Goal: Information Seeking & Learning: Learn about a topic

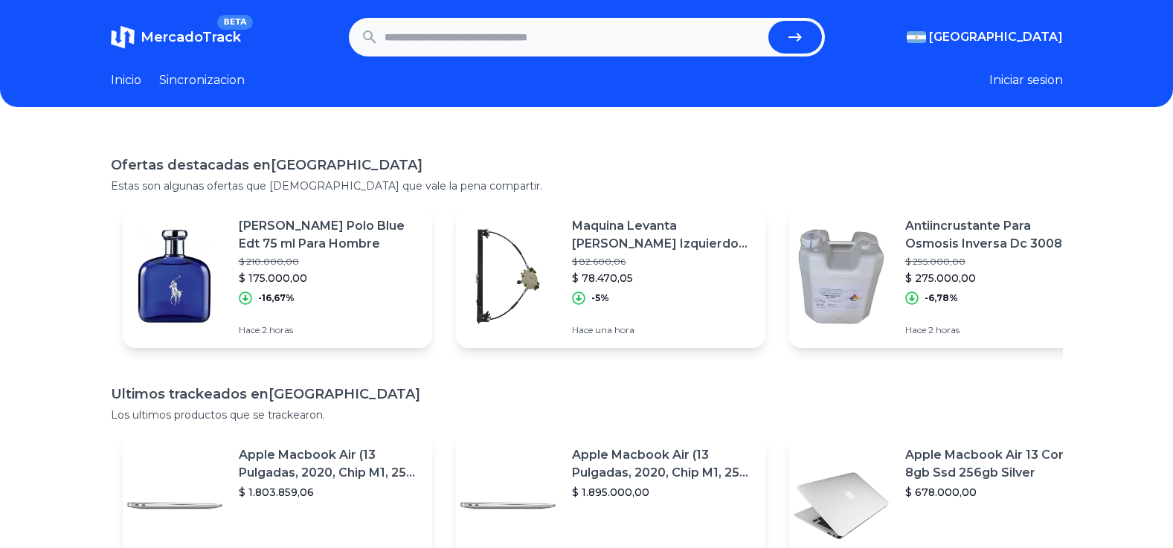
click at [509, 33] on input "text" at bounding box center [574, 37] width 378 height 33
type input "**********"
click at [768, 21] on button "submit" at bounding box center [795, 37] width 54 height 33
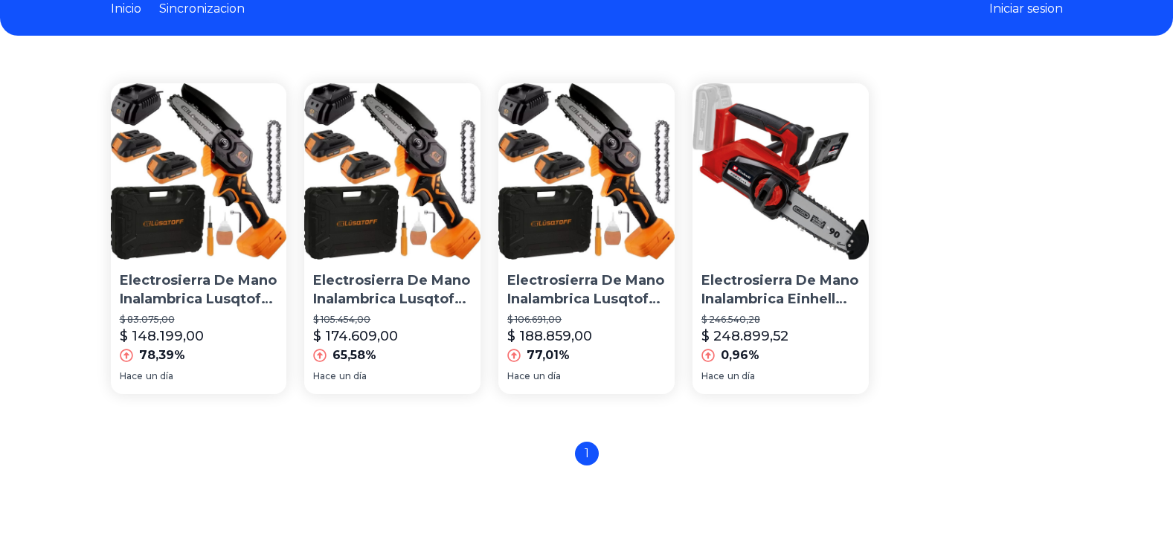
scroll to position [124, 0]
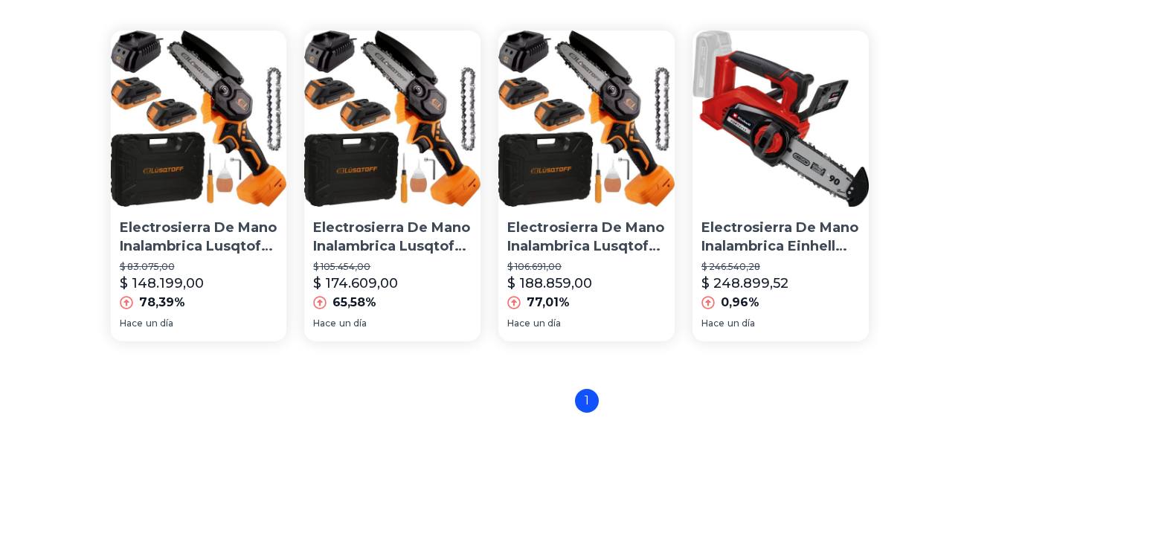
click at [221, 228] on p "Electrosierra De Mano Inalambrica Lusqtoff Black Series 18v" at bounding box center [199, 237] width 158 height 37
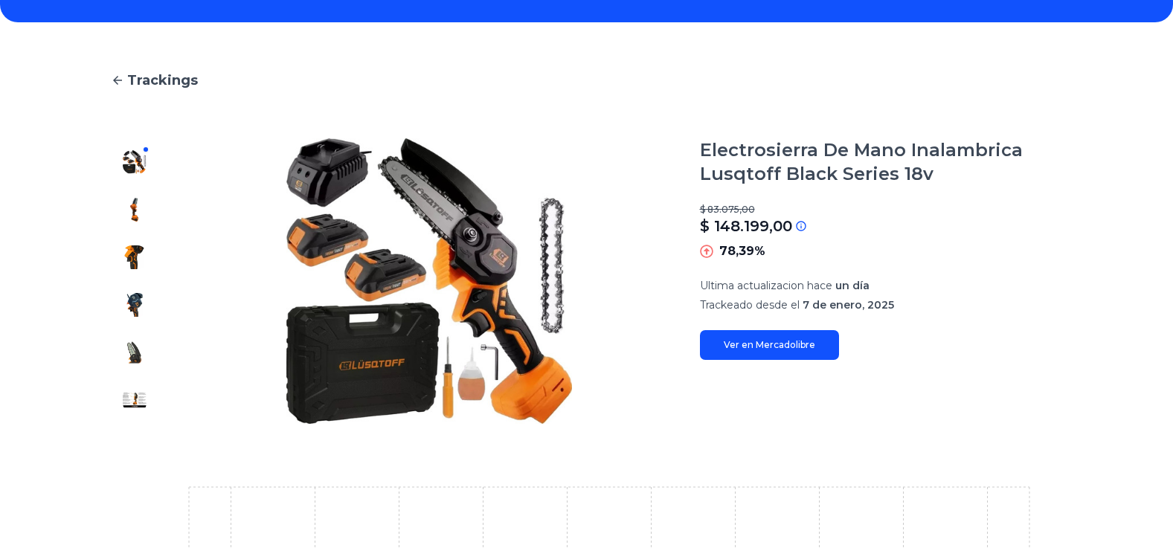
scroll to position [49, 0]
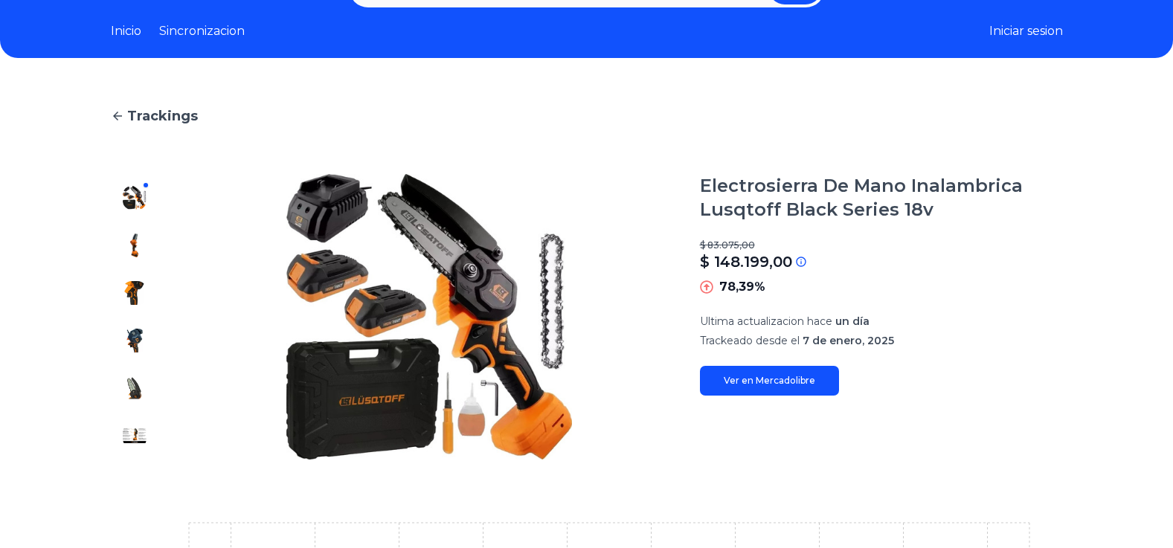
click at [768, 379] on link "Ver en Mercadolibre" at bounding box center [769, 381] width 139 height 30
type input "**********"
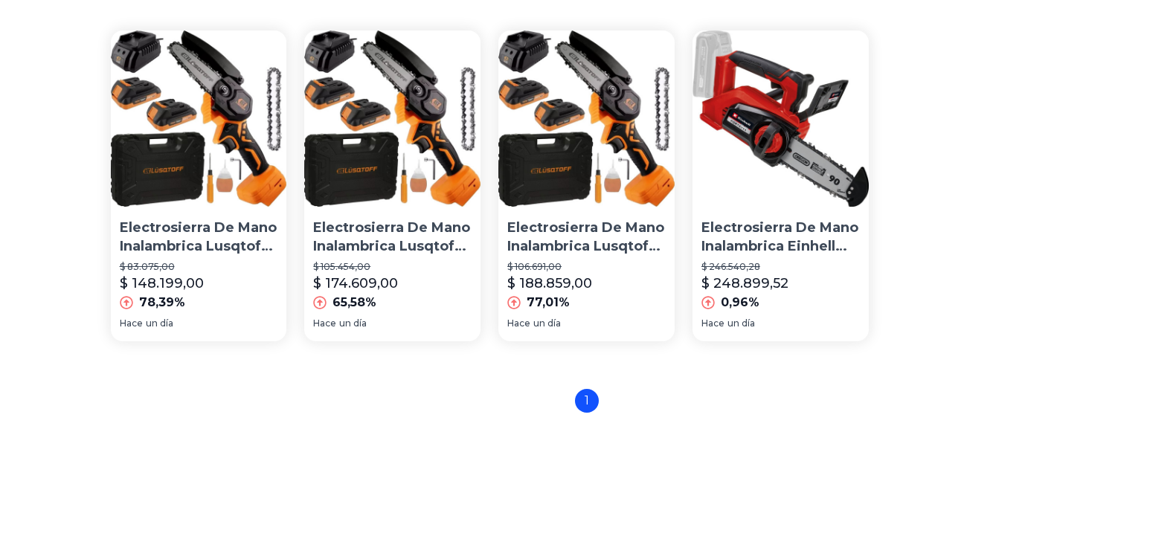
click at [388, 240] on p "Electrosierra De Mano Inalambrica Lusqtoff Black Series 18v" at bounding box center [392, 237] width 158 height 37
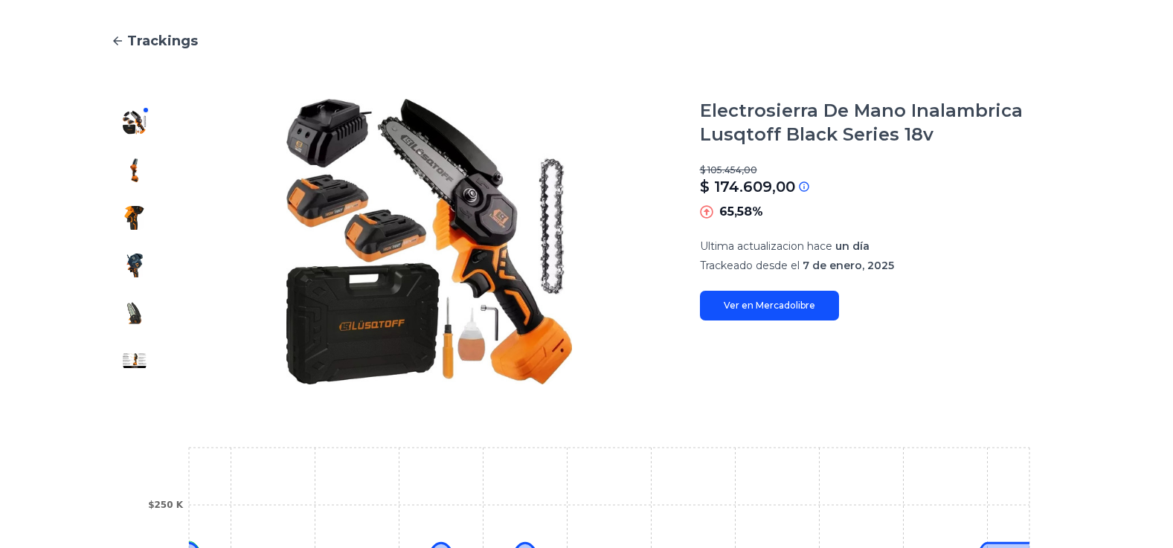
click at [791, 316] on link "Ver en Mercadolibre" at bounding box center [769, 306] width 139 height 30
type input "**********"
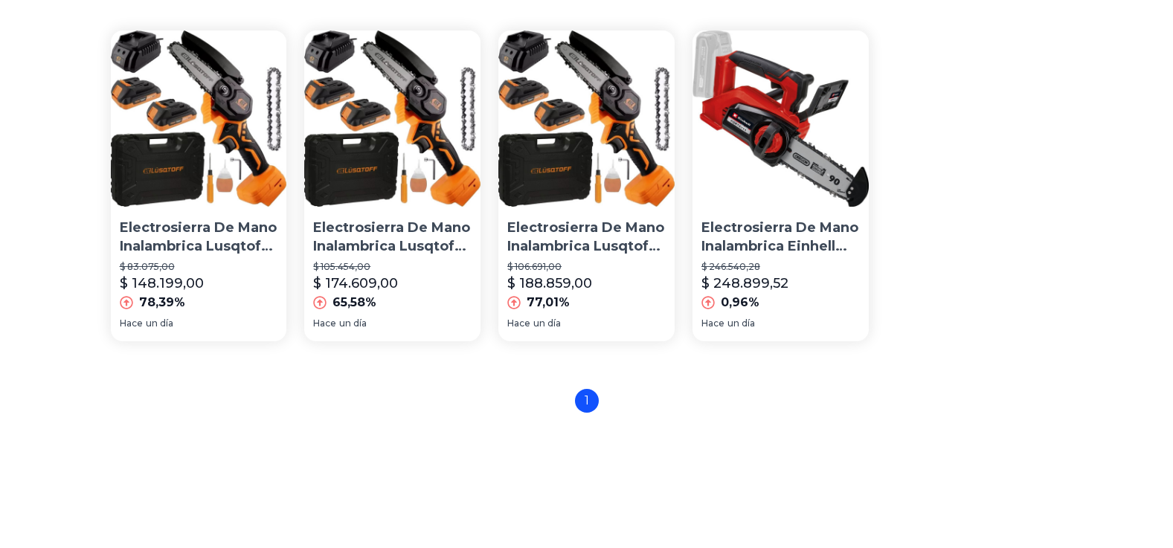
click at [583, 247] on p "Electrosierra De Mano Inalambrica Lusqtoff Black Series 18v" at bounding box center [586, 237] width 158 height 37
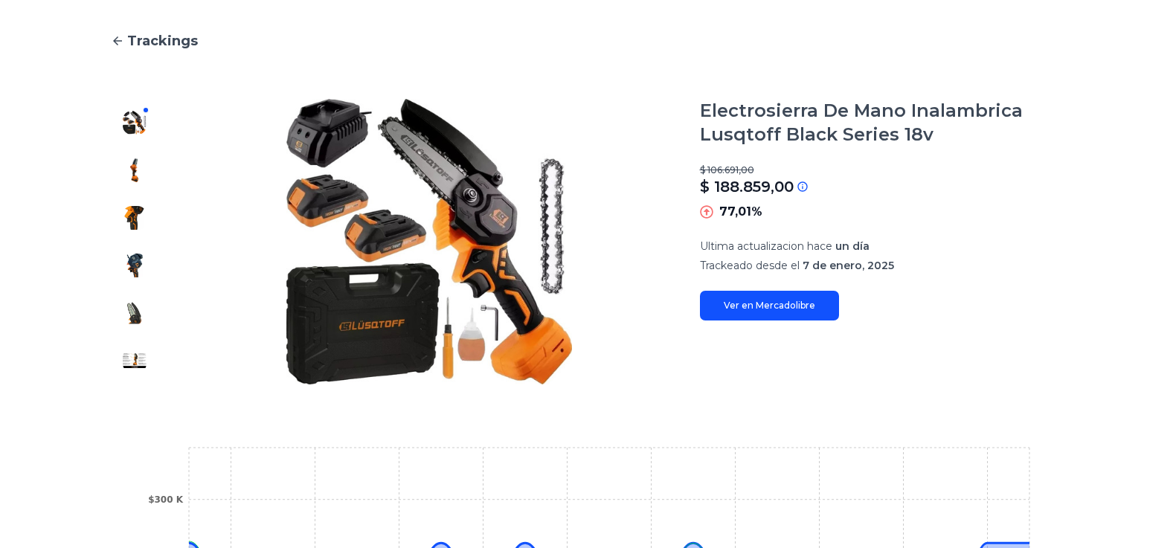
click at [801, 301] on link "Ver en Mercadolibre" at bounding box center [769, 306] width 139 height 30
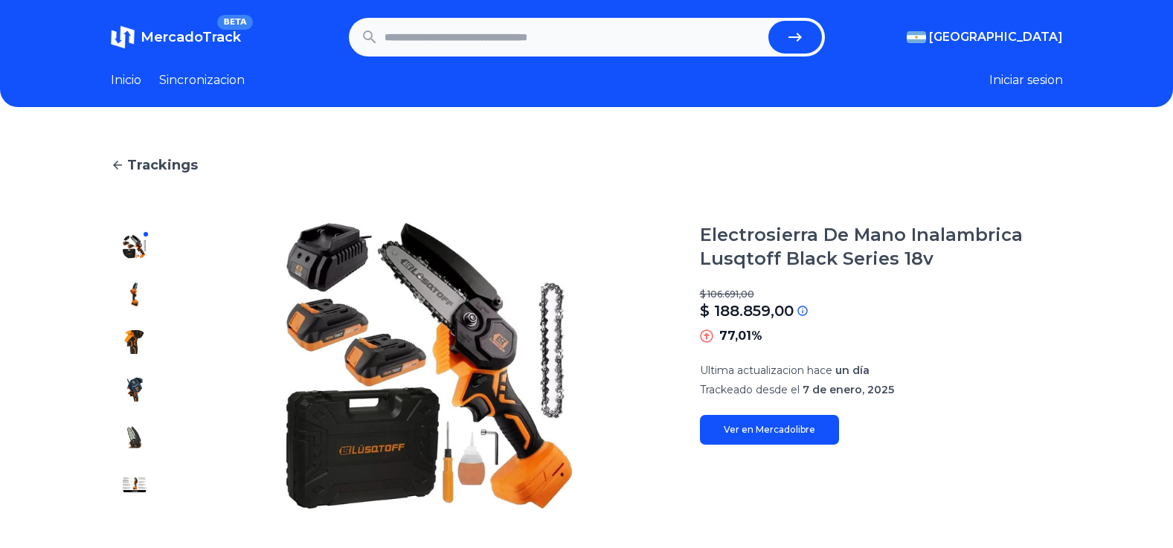
click at [162, 166] on span "Trackings" at bounding box center [162, 165] width 71 height 21
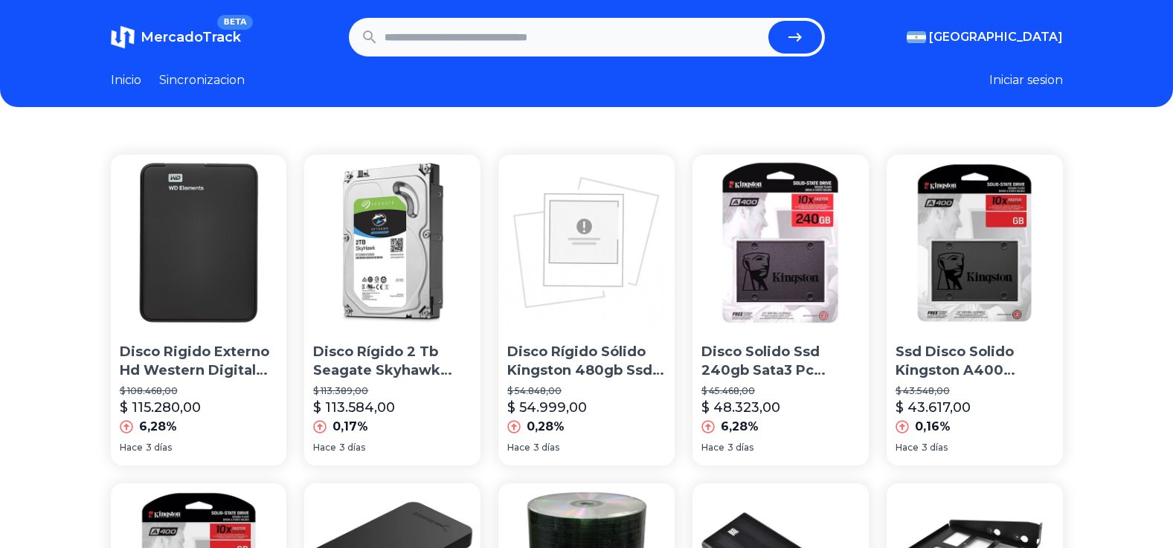
click at [464, 39] on input "text" at bounding box center [574, 37] width 378 height 33
type input "**********"
click at [768, 21] on button "submit" at bounding box center [795, 37] width 54 height 33
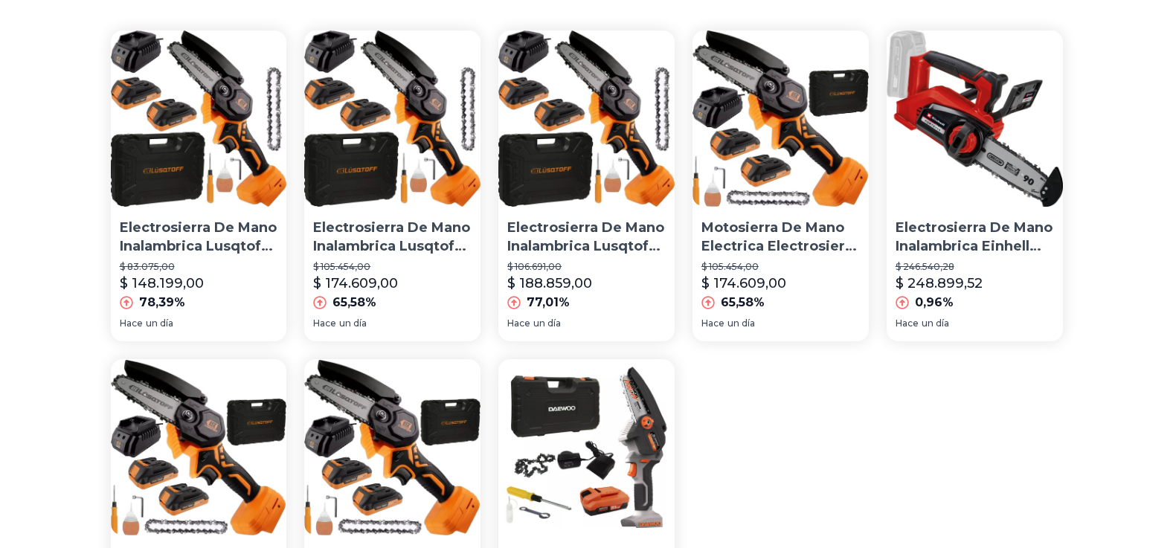
scroll to position [248, 0]
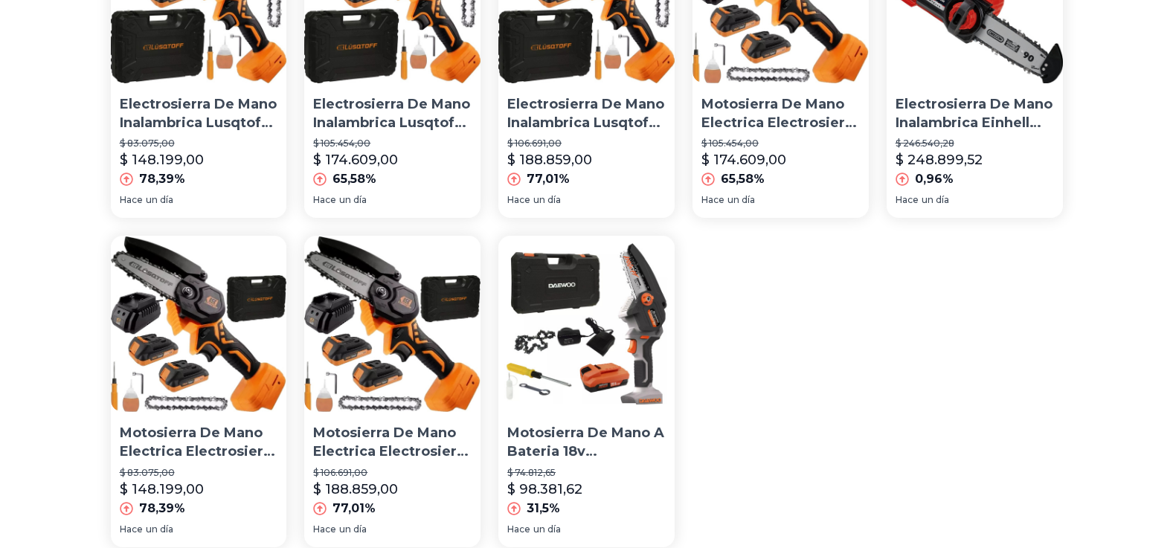
click at [588, 443] on p "Motosierra De Mano A Bateria 18v Electrosierra Daewoo Poda" at bounding box center [586, 442] width 158 height 37
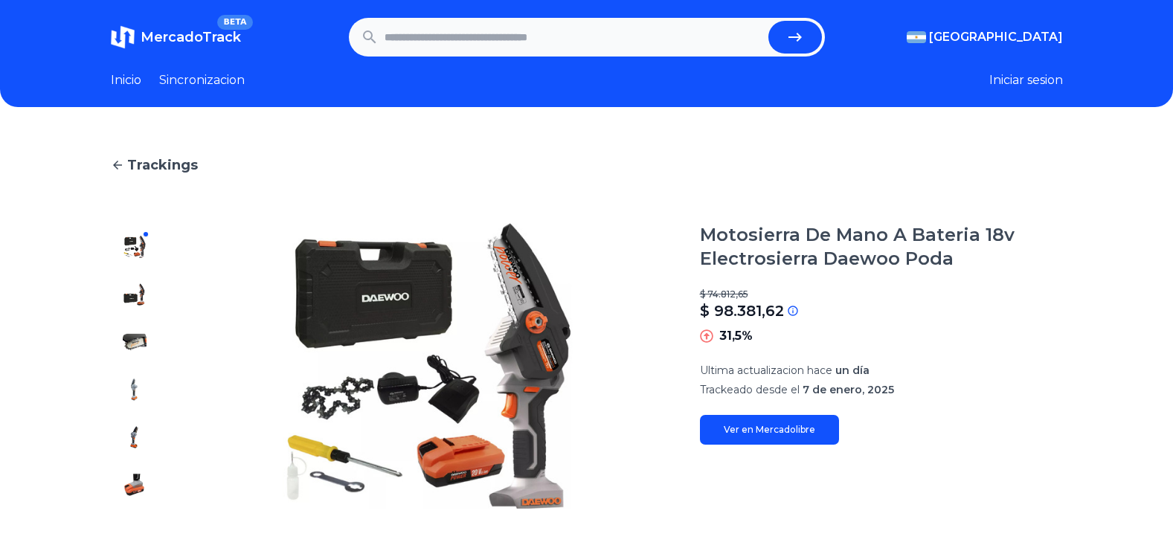
click at [133, 291] on img at bounding box center [135, 295] width 24 height 24
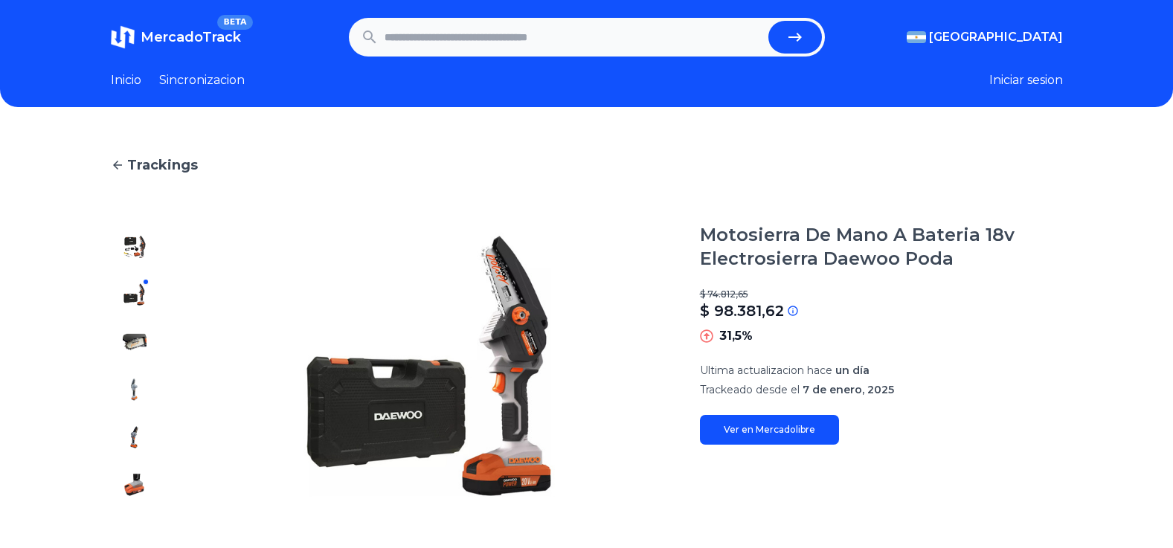
click at [140, 324] on div at bounding box center [135, 366] width 48 height 286
click at [146, 346] on img at bounding box center [135, 342] width 24 height 24
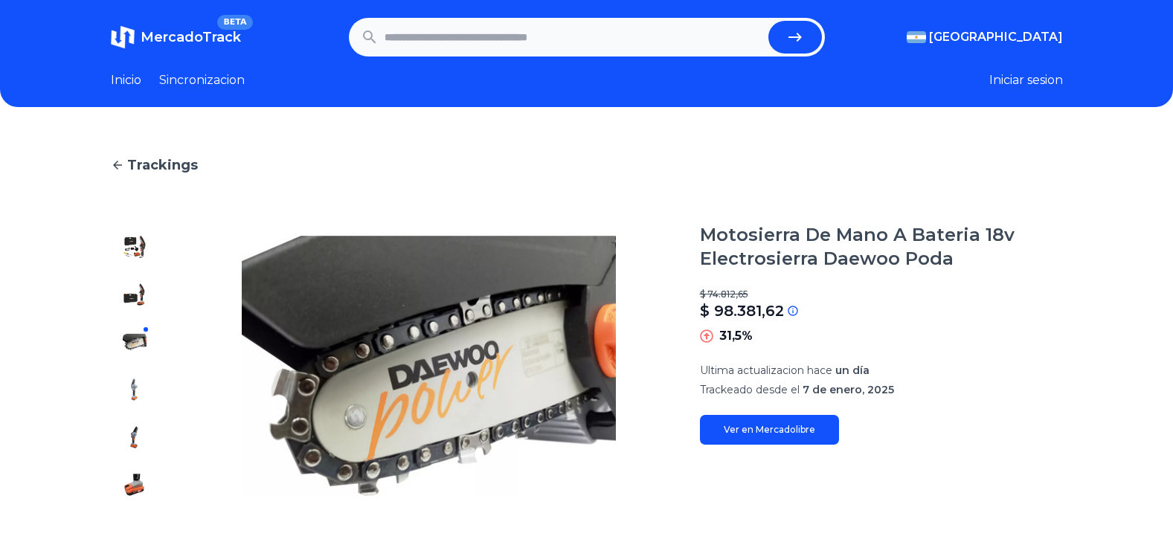
click at [143, 379] on img at bounding box center [135, 390] width 24 height 24
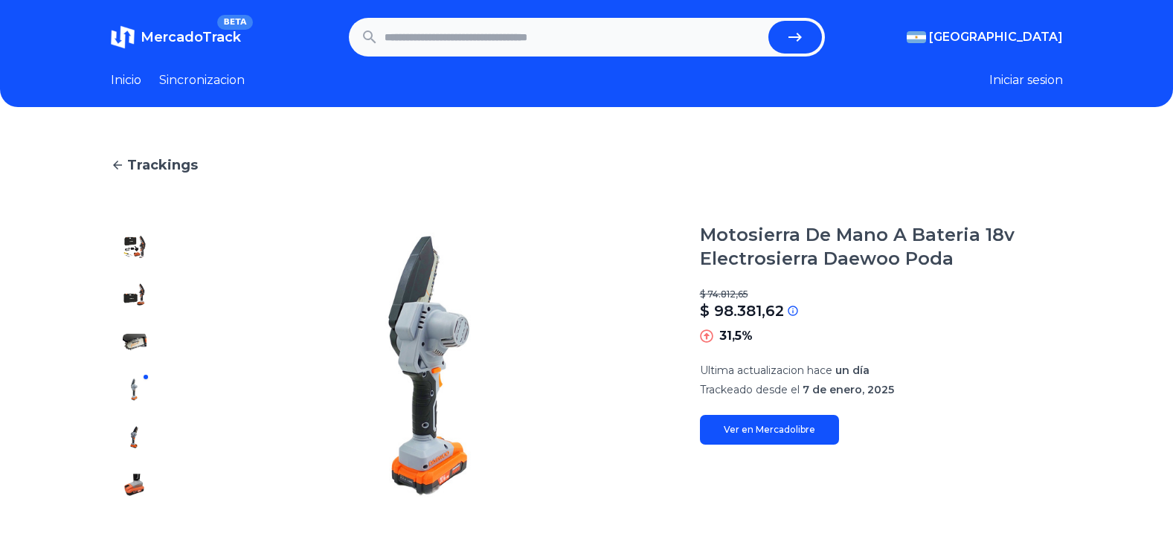
click at [140, 406] on div at bounding box center [135, 366] width 48 height 286
click at [139, 429] on img at bounding box center [135, 437] width 24 height 24
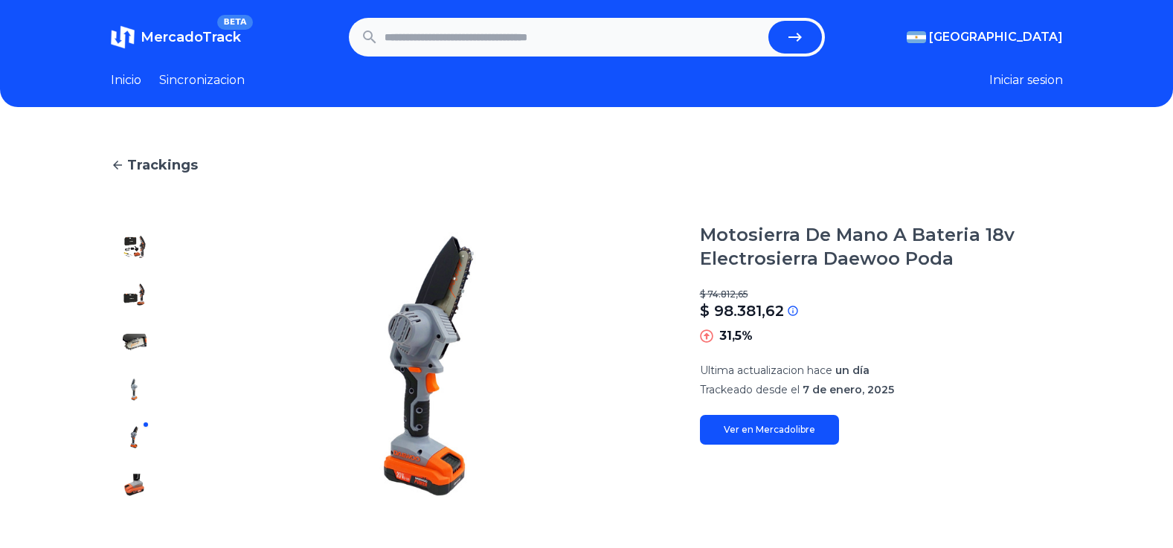
click at [141, 475] on img at bounding box center [135, 485] width 24 height 24
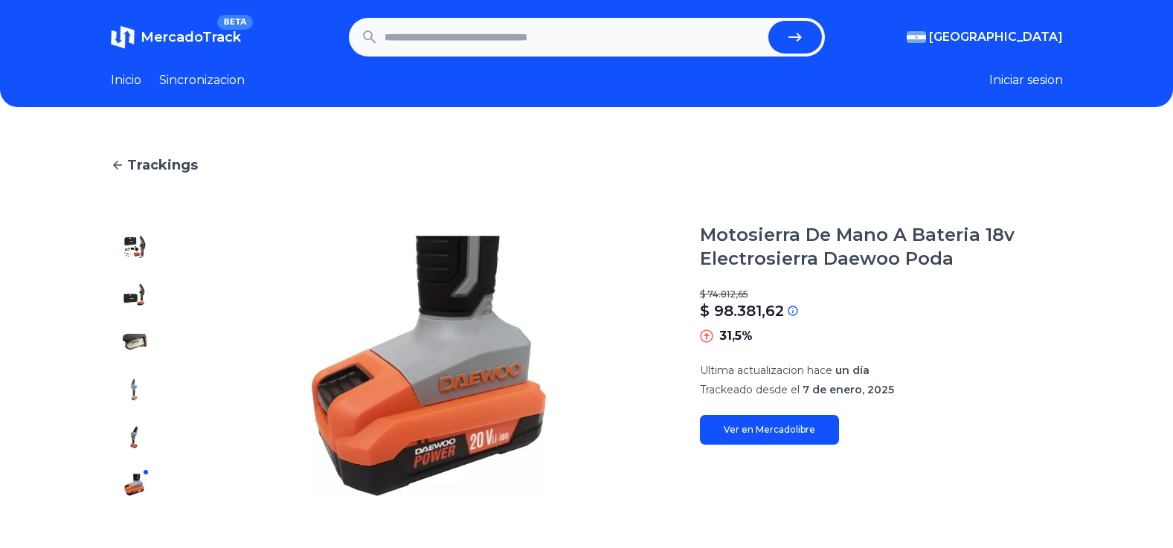
click at [736, 429] on link "Ver en Mercadolibre" at bounding box center [769, 430] width 139 height 30
click at [184, 75] on link "Sincronizacion" at bounding box center [202, 80] width 86 height 18
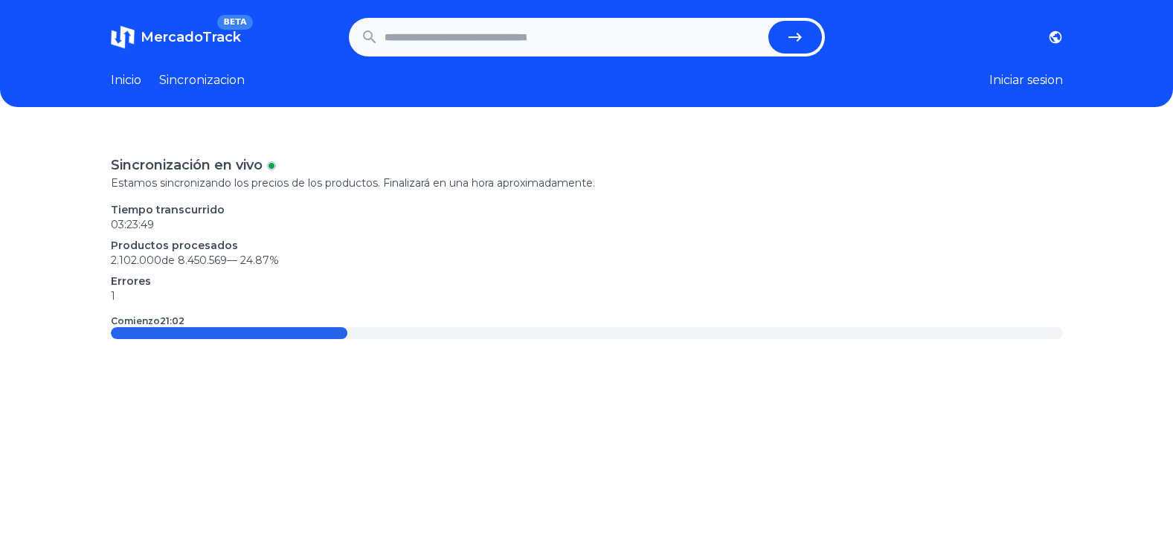
click at [135, 77] on link "Inicio" at bounding box center [126, 80] width 30 height 18
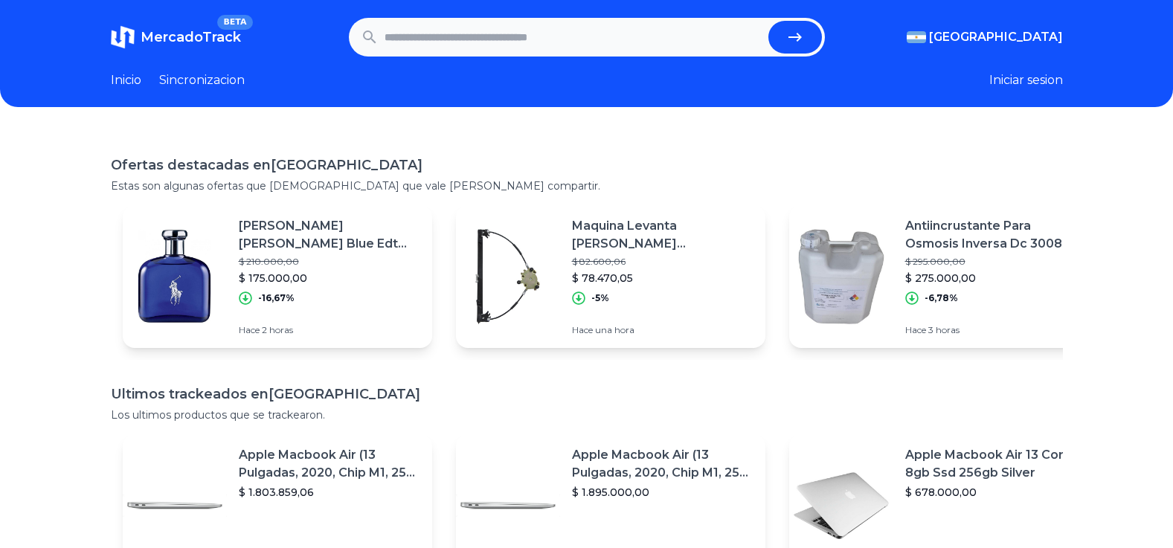
click at [479, 39] on input "text" at bounding box center [574, 37] width 378 height 33
click at [594, 37] on input "text" at bounding box center [574, 37] width 378 height 33
type input "**********"
click at [768, 21] on button "submit" at bounding box center [795, 37] width 54 height 33
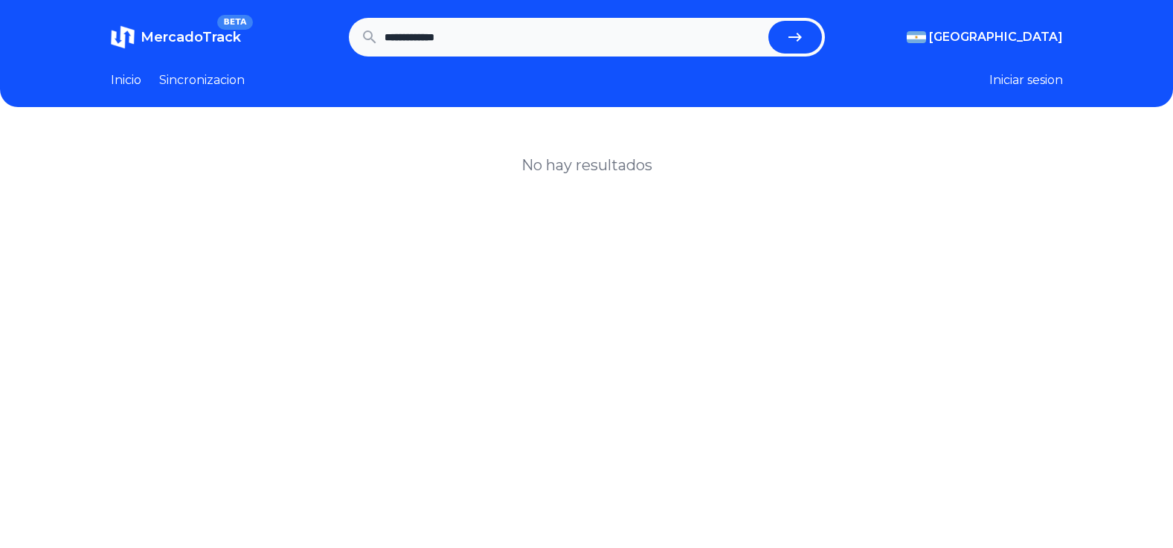
type input "**********"
click at [768, 21] on button "submit" at bounding box center [795, 37] width 54 height 33
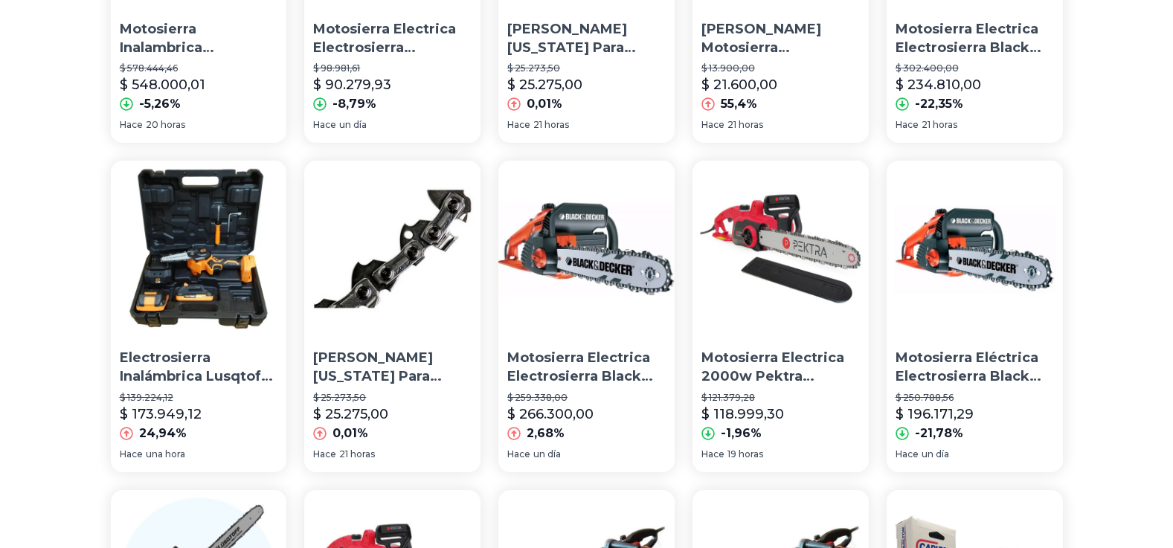
scroll to position [372, 0]
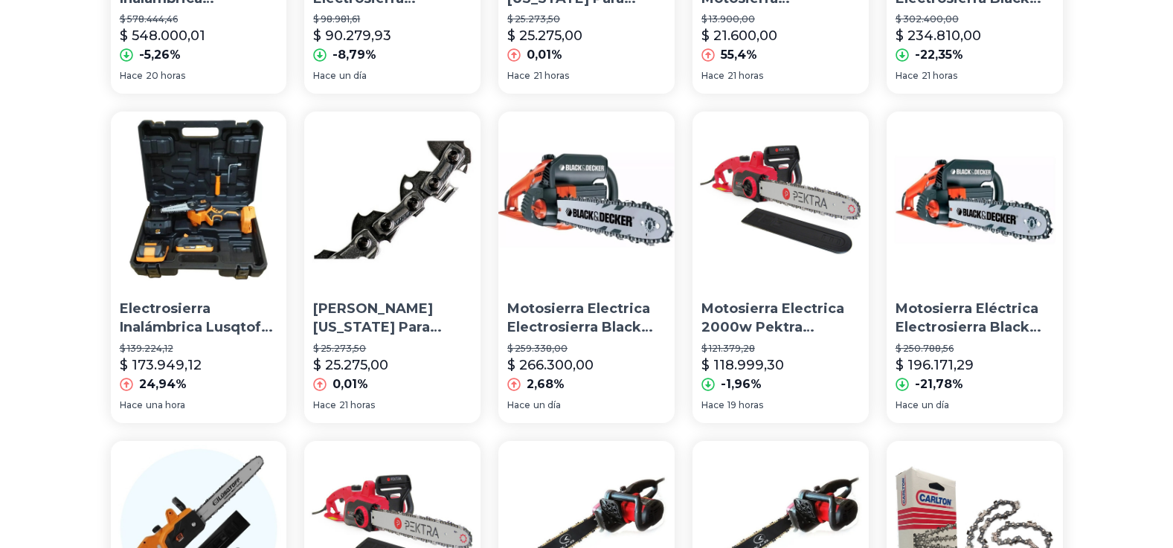
click at [205, 309] on p "Electrosierra Inalámbrica Lusqtoff Mml40-9bk 2 Baterías 18v" at bounding box center [199, 318] width 158 height 37
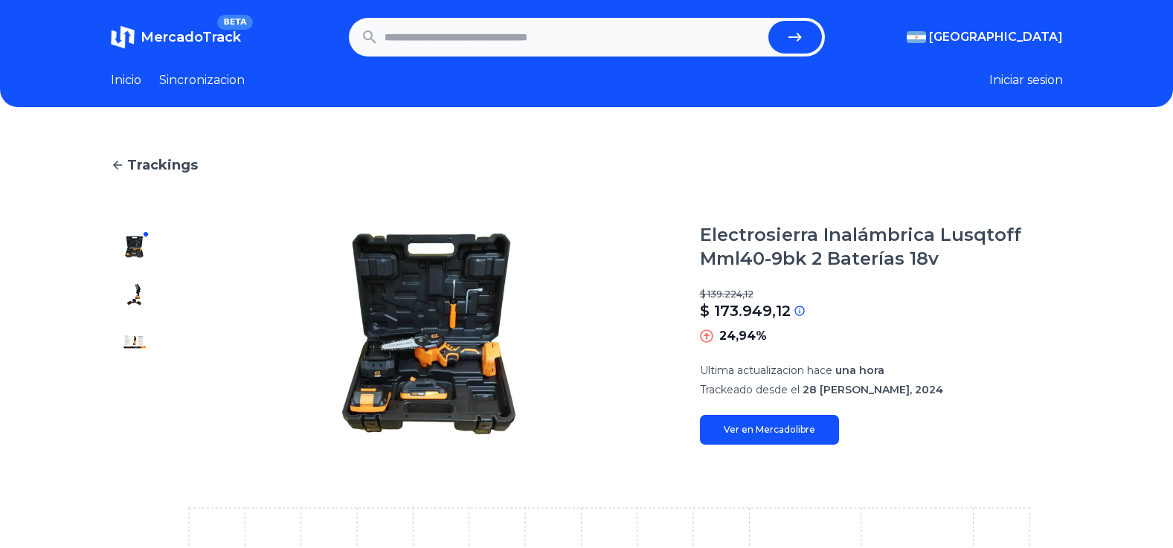
click at [791, 422] on link "Ver en Mercadolibre" at bounding box center [769, 430] width 139 height 30
click at [510, 38] on input "text" at bounding box center [574, 37] width 378 height 33
paste input "**********"
type input "**********"
click at [797, 37] on icon "submit" at bounding box center [794, 37] width 13 height 9
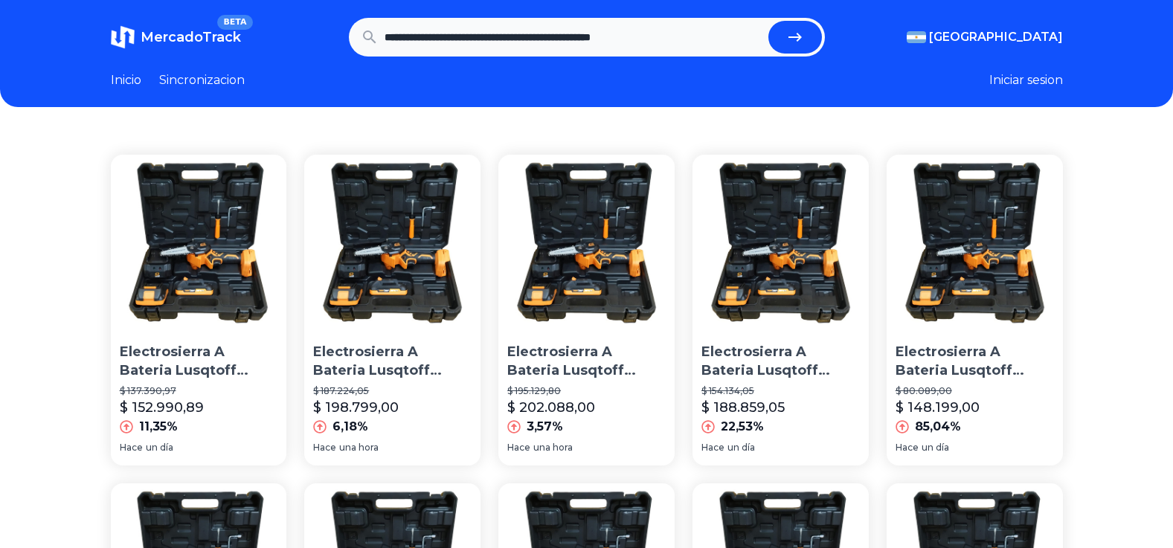
click at [180, 370] on p "Electrosierra A Bateria Lusqtoff Black Series Cargador Color Naranja" at bounding box center [199, 361] width 158 height 37
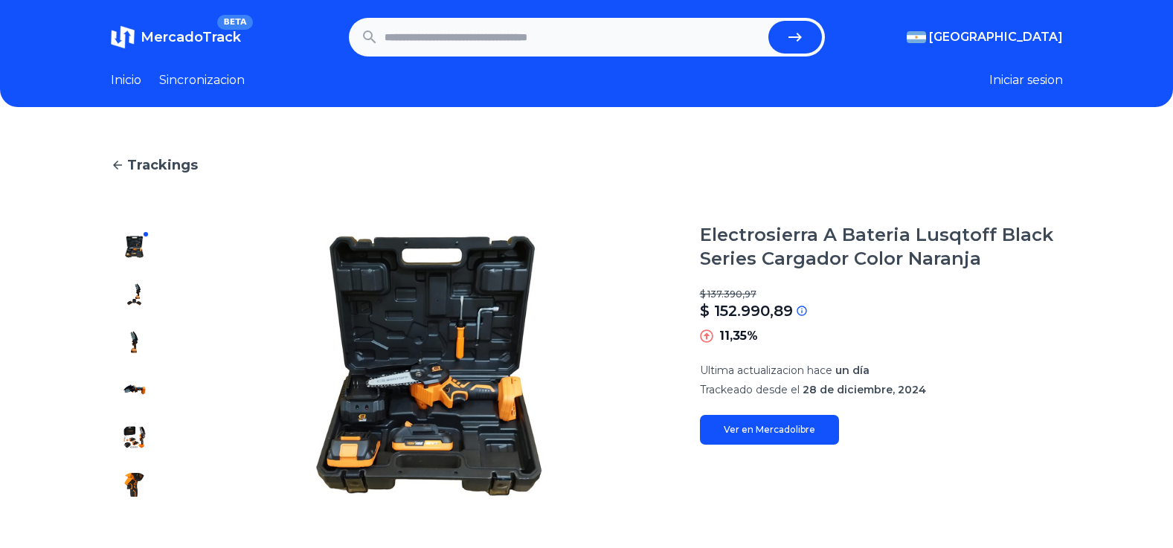
click at [772, 429] on link "Ver en Mercadolibre" at bounding box center [769, 430] width 139 height 30
